Goal: Check status

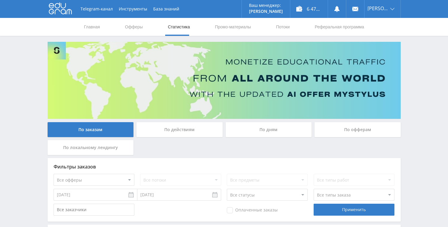
scroll to position [187, 0]
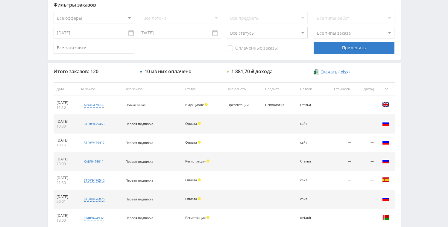
scroll to position [37, 0]
